Goal: Task Accomplishment & Management: Complete application form

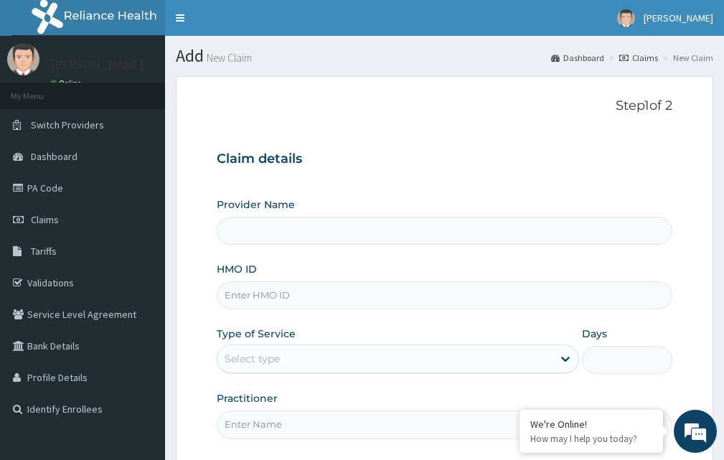
click at [281, 301] on input "HMO ID" at bounding box center [445, 295] width 456 height 28
click at [248, 230] on input "Provider Name" at bounding box center [445, 231] width 456 height 28
click at [281, 298] on input "HMO ID" at bounding box center [445, 295] width 456 height 28
click at [93, 219] on link "Claims" at bounding box center [82, 220] width 165 height 32
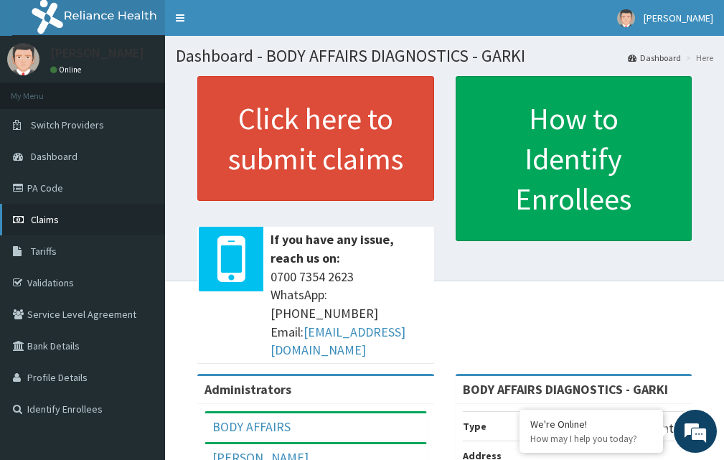
click at [86, 227] on link "Claims" at bounding box center [82, 220] width 165 height 32
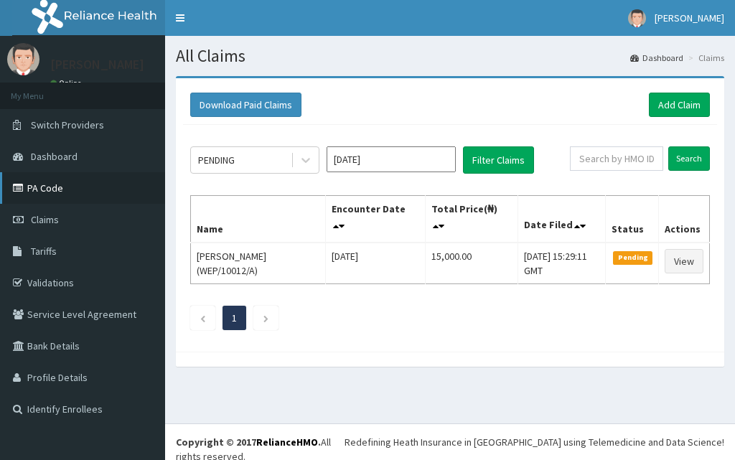
click at [88, 189] on link "PA Code" at bounding box center [82, 188] width 165 height 32
click at [703, 95] on link "Add Claim" at bounding box center [679, 105] width 61 height 24
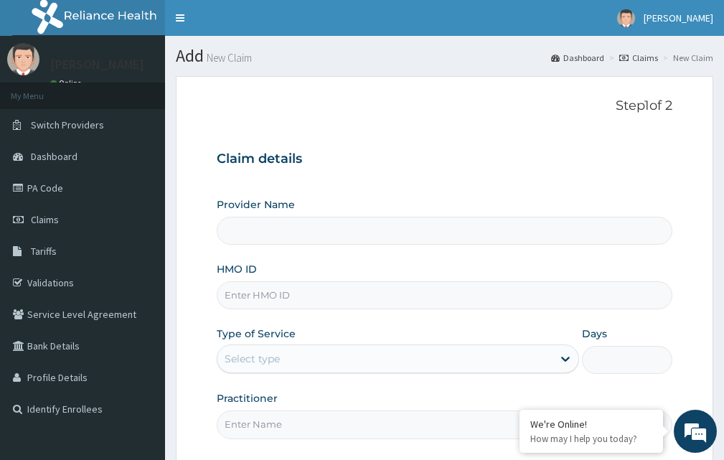
type input "BODY AFFAIRS DIAGNOSTICS - GARKI"
click at [284, 292] on input "HMO ID" at bounding box center [445, 295] width 456 height 28
click at [284, 291] on input "HMO ID" at bounding box center [445, 295] width 456 height 28
type input "FTP/10085/A"
click at [288, 366] on div "Select type" at bounding box center [384, 358] width 335 height 23
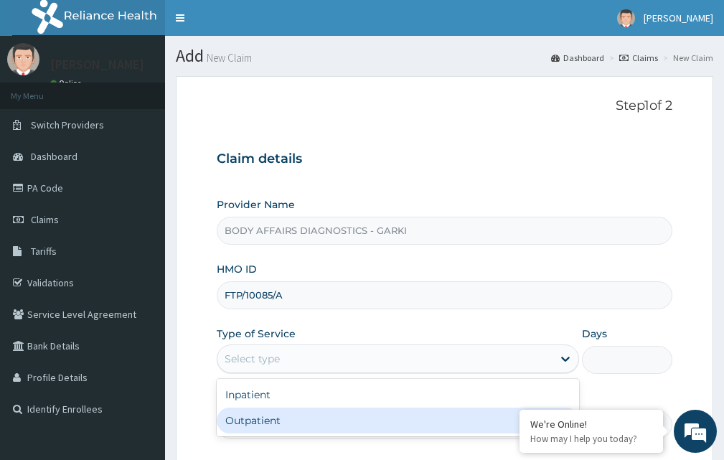
click at [274, 415] on div "Outpatient" at bounding box center [398, 421] width 362 height 26
type input "1"
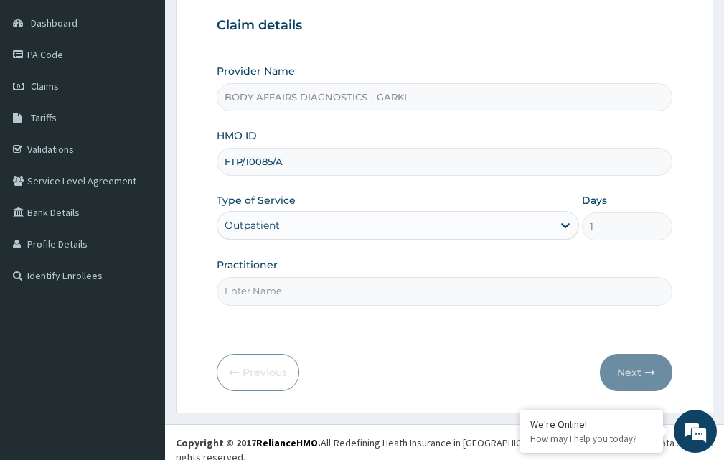
scroll to position [134, 0]
click at [273, 292] on input "Practitioner" at bounding box center [445, 290] width 456 height 28
type input "DOCTOR"
click at [639, 370] on button "Next" at bounding box center [636, 371] width 72 height 37
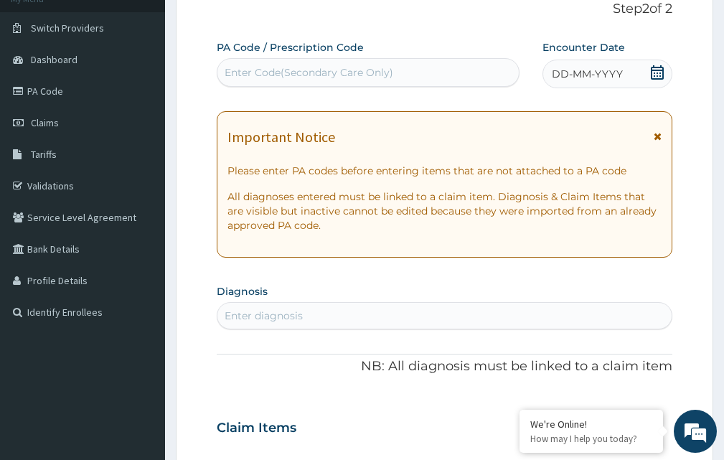
scroll to position [62, 0]
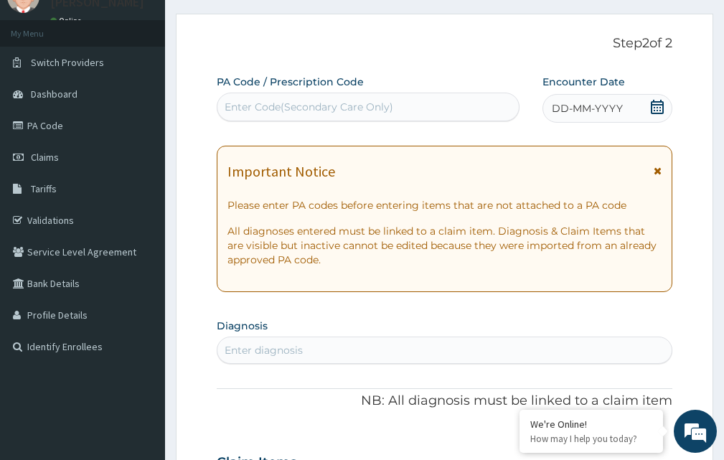
click at [241, 105] on div "Enter Code(Secondary Care Only)" at bounding box center [309, 107] width 169 height 14
paste input "PA/7B1336"
type input "PA/7B1336"
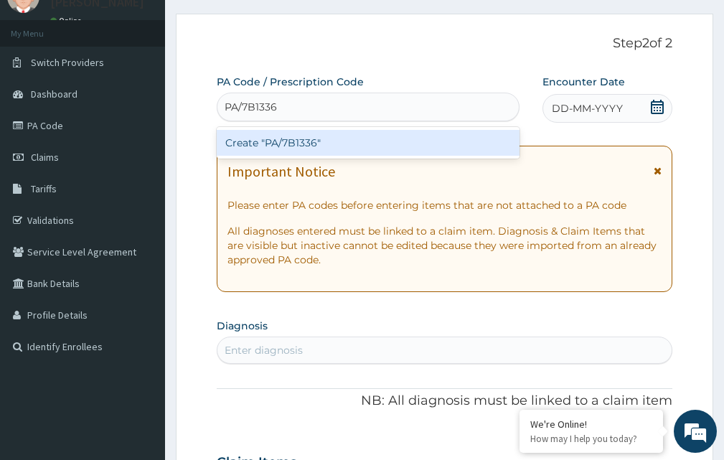
click at [278, 149] on div "Create "PA/7B1336"" at bounding box center [368, 143] width 303 height 26
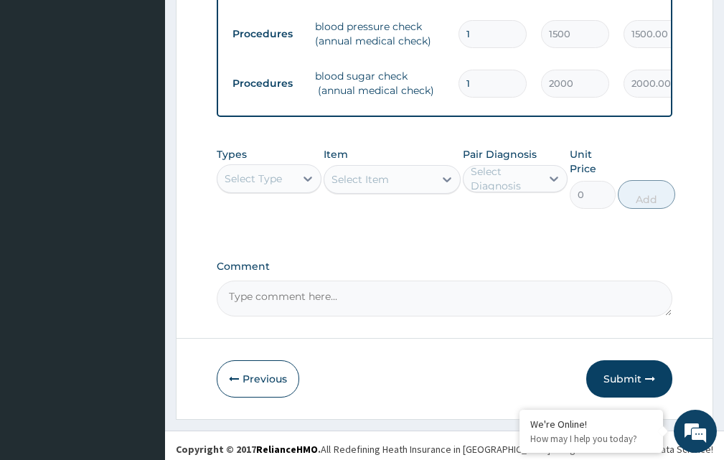
scroll to position [1023, 0]
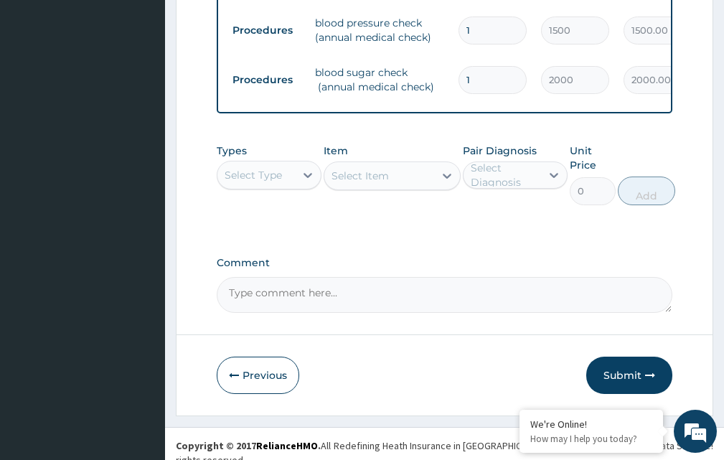
click at [630, 357] on button "Submit" at bounding box center [629, 375] width 86 height 37
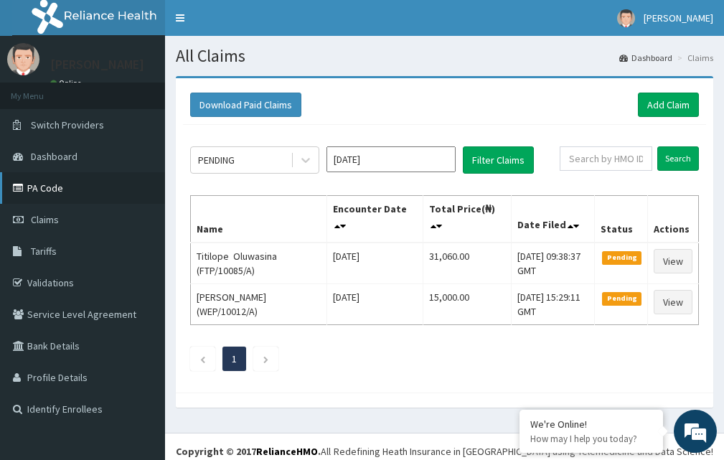
click at [100, 191] on link "PA Code" at bounding box center [82, 188] width 165 height 32
